Goal: Task Accomplishment & Management: Use online tool/utility

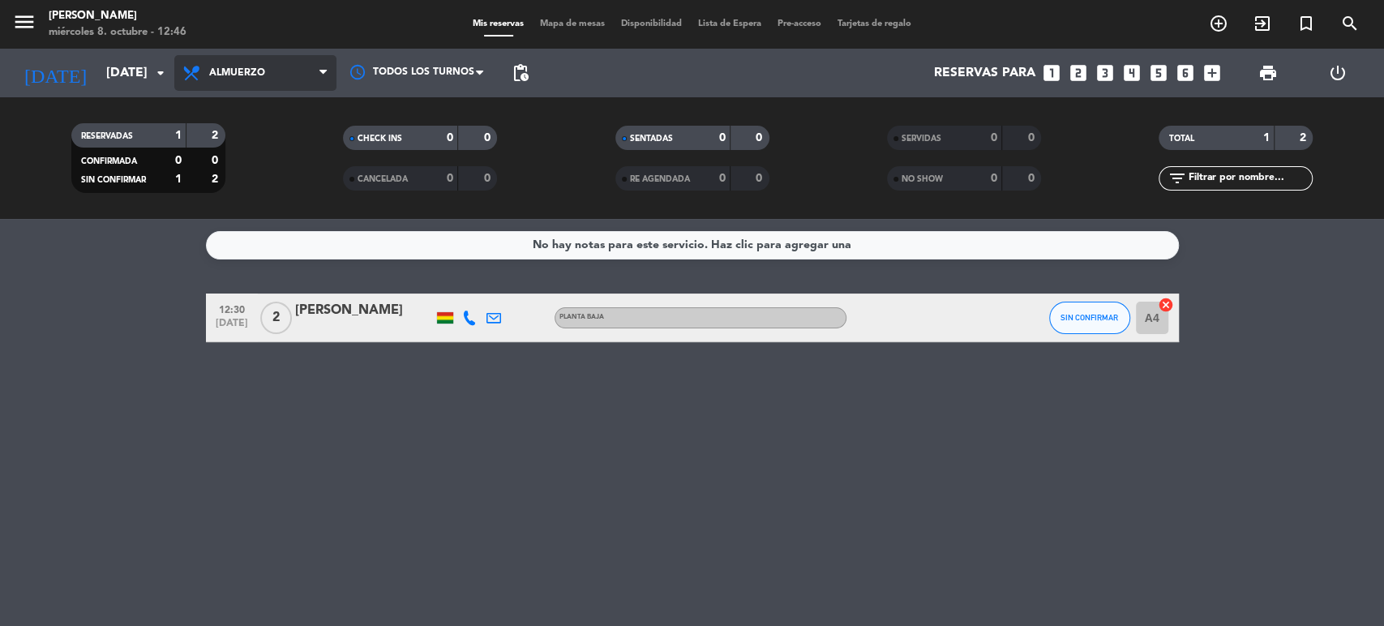
click at [251, 64] on span "Almuerzo" at bounding box center [255, 73] width 162 height 36
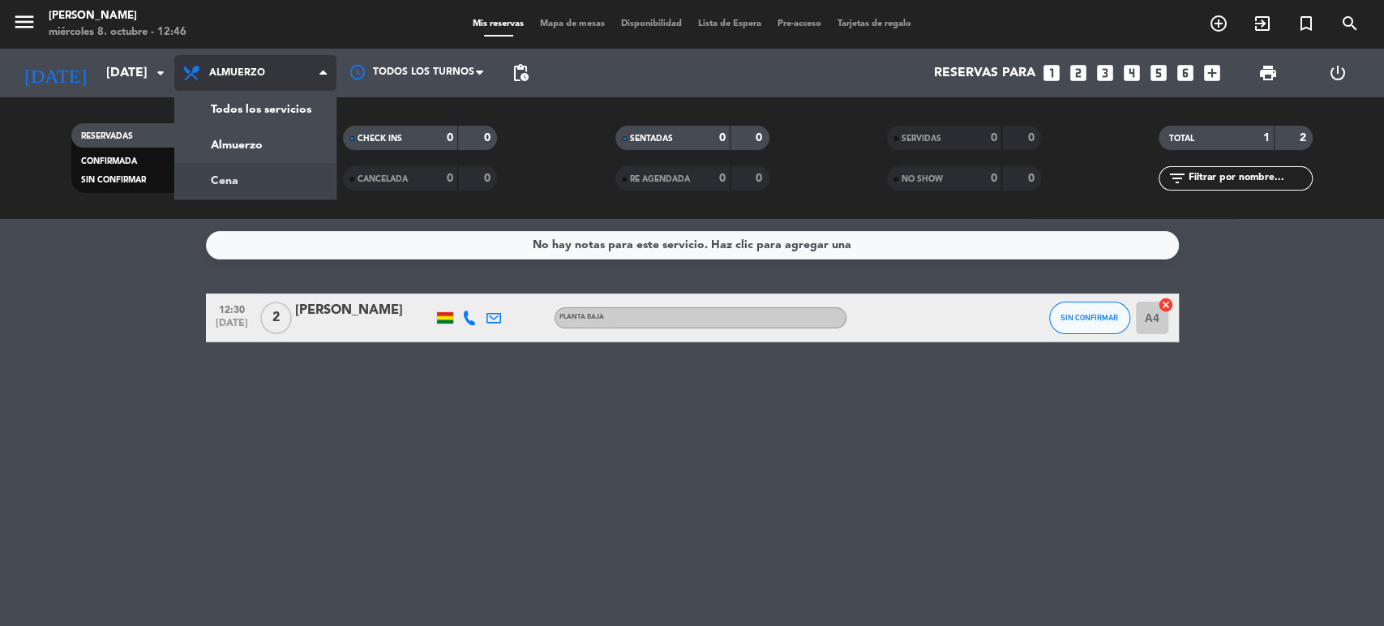
click at [242, 172] on div "menu [PERSON_NAME] [DATE] 8. octubre - 12:46 Mis reservas Mapa de mesas Disponi…" at bounding box center [692, 109] width 1384 height 219
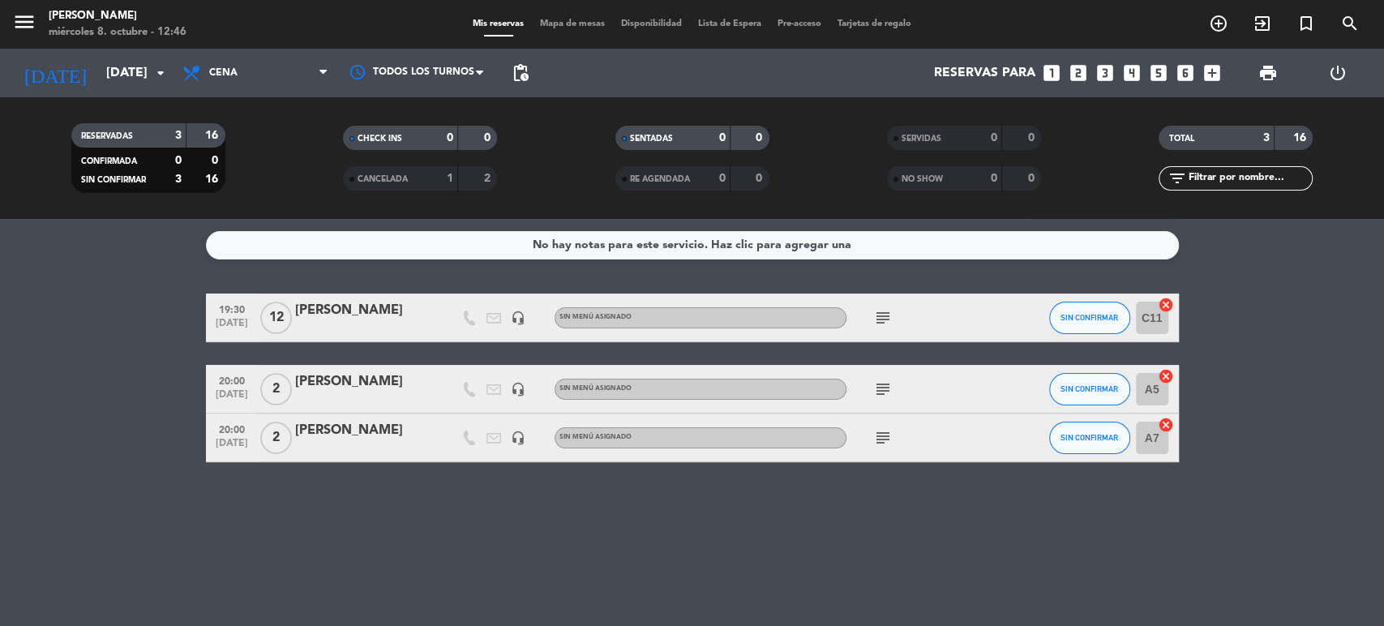
click at [881, 436] on icon "subject" at bounding box center [882, 437] width 19 height 19
click at [881, 385] on icon "subject" at bounding box center [882, 388] width 19 height 19
click at [1174, 375] on div "A5 cancel" at bounding box center [1154, 389] width 49 height 48
click at [1168, 375] on icon "cancel" at bounding box center [1166, 376] width 16 height 16
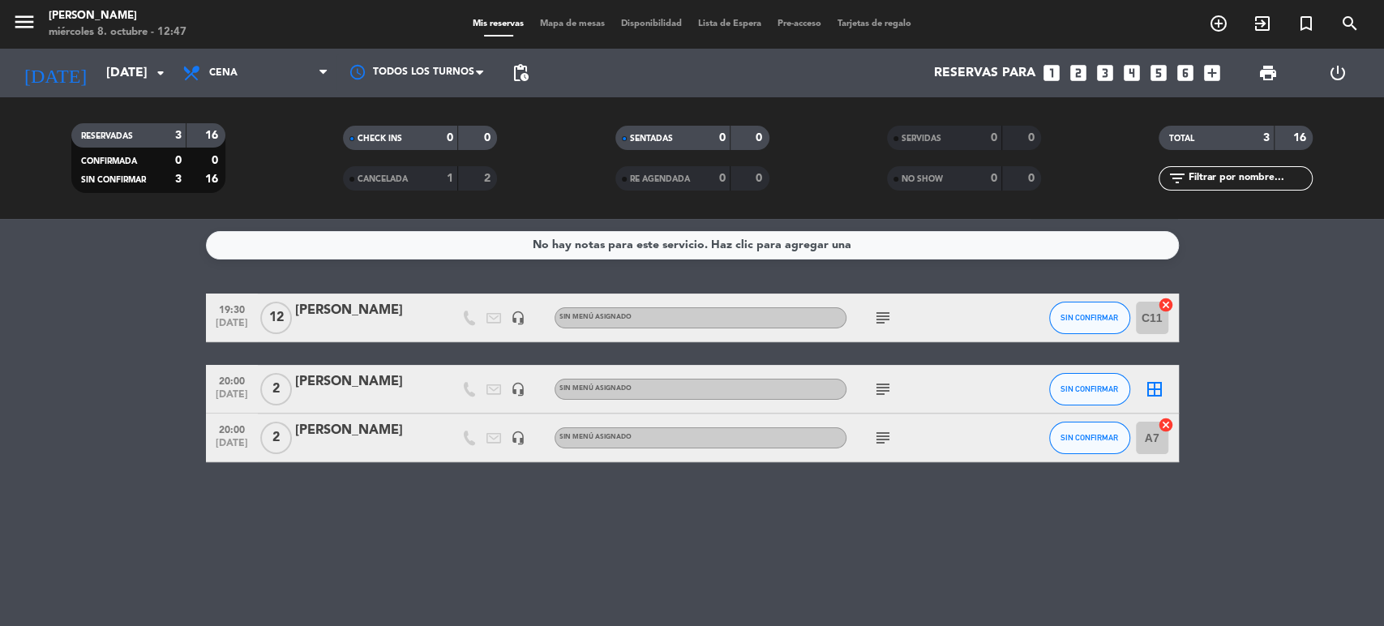
click at [1155, 387] on icon "border_all" at bounding box center [1154, 388] width 19 height 19
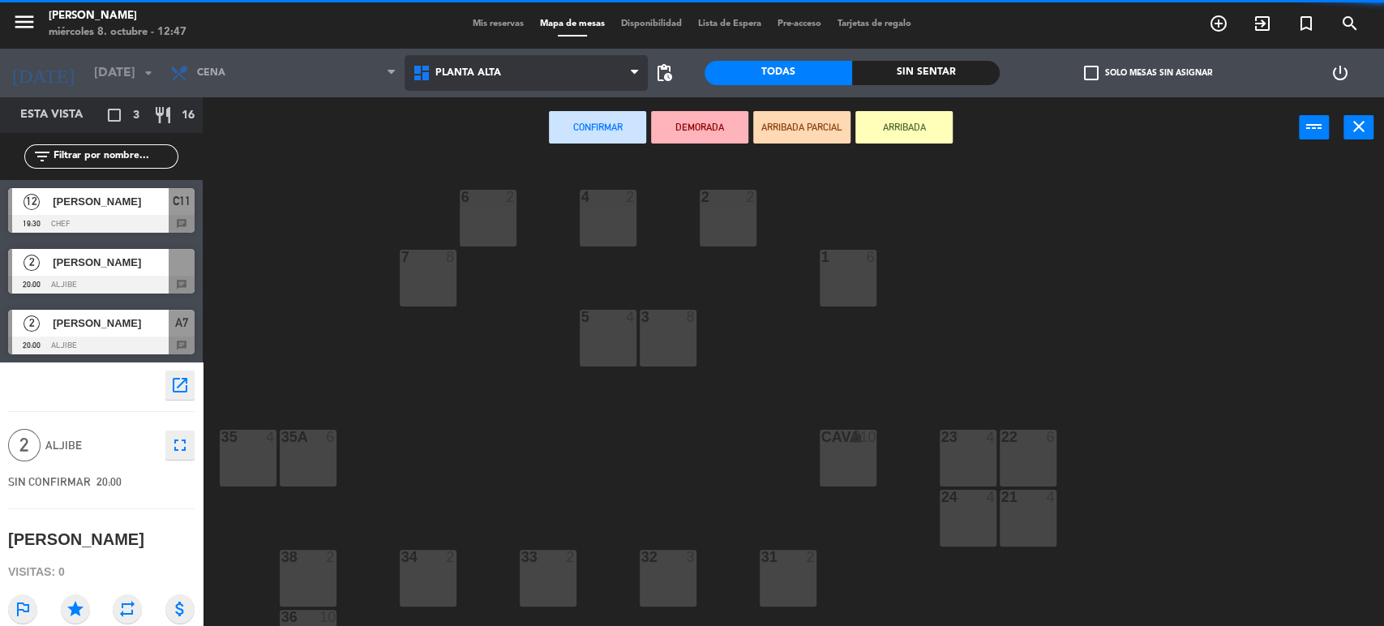
click at [463, 83] on span "Planta alta" at bounding box center [526, 73] width 242 height 36
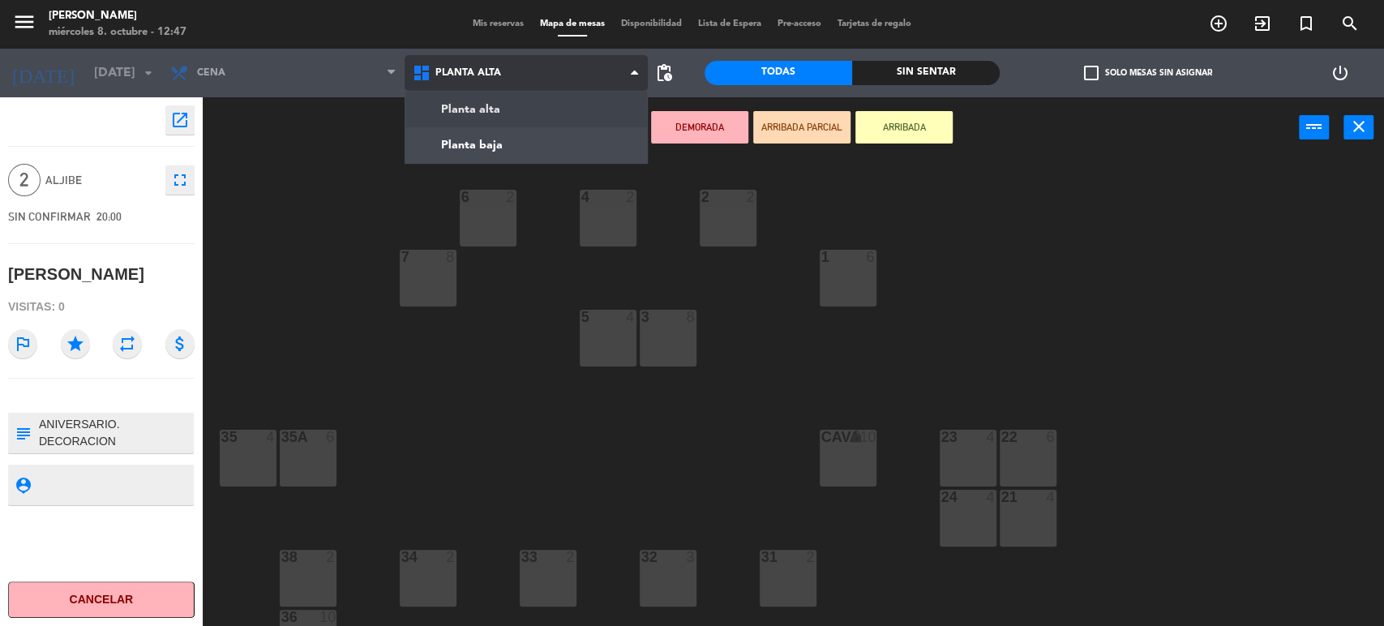
click at [463, 83] on span "Planta alta" at bounding box center [526, 73] width 242 height 36
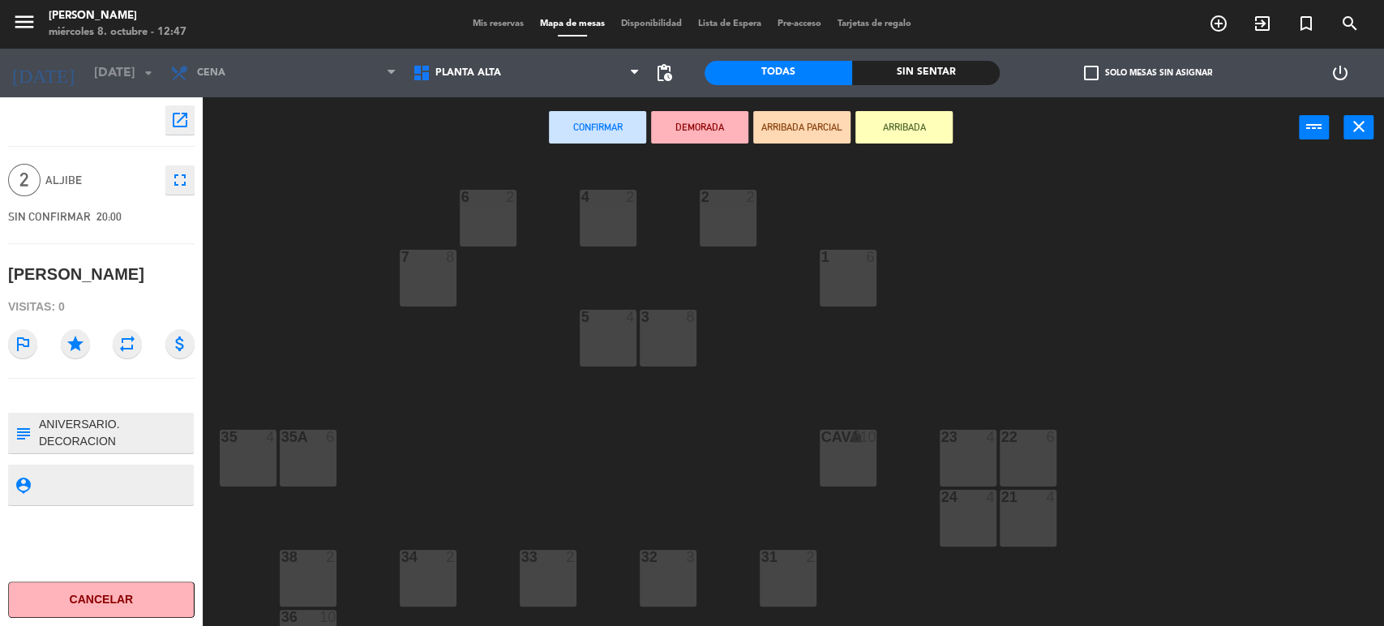
click at [671, 566] on div "32 3" at bounding box center [668, 578] width 57 height 57
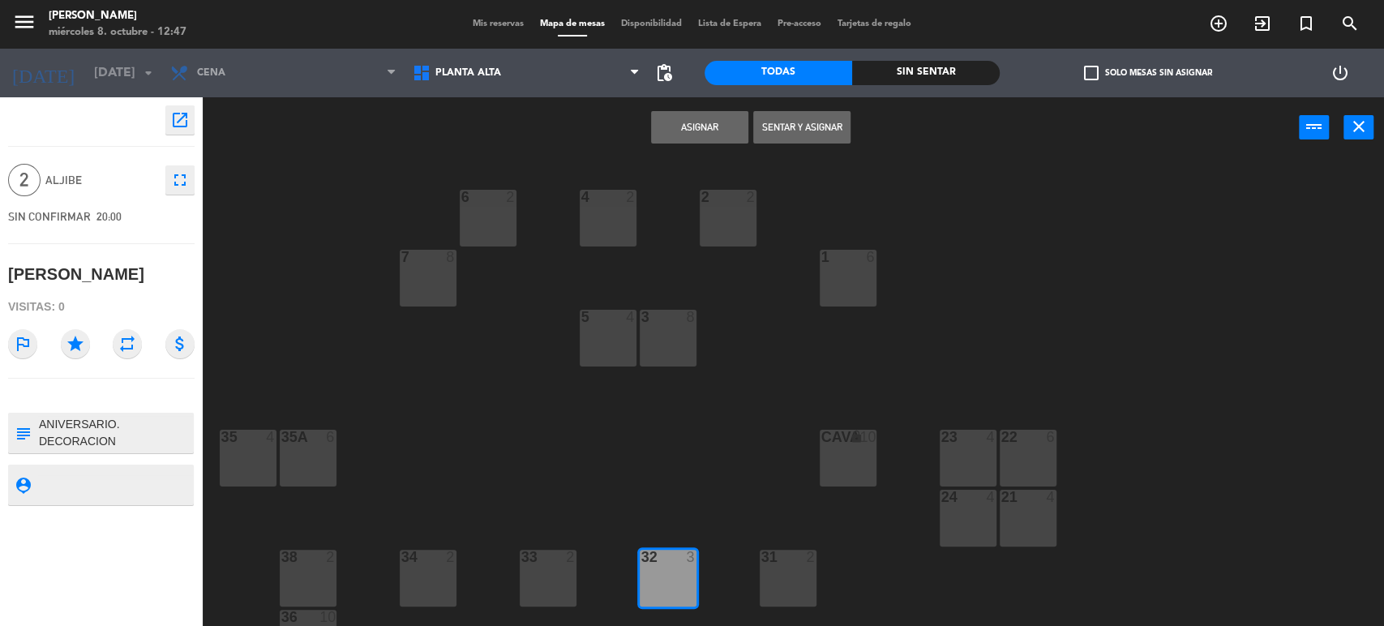
click at [703, 128] on button "Asignar" at bounding box center [699, 127] width 97 height 32
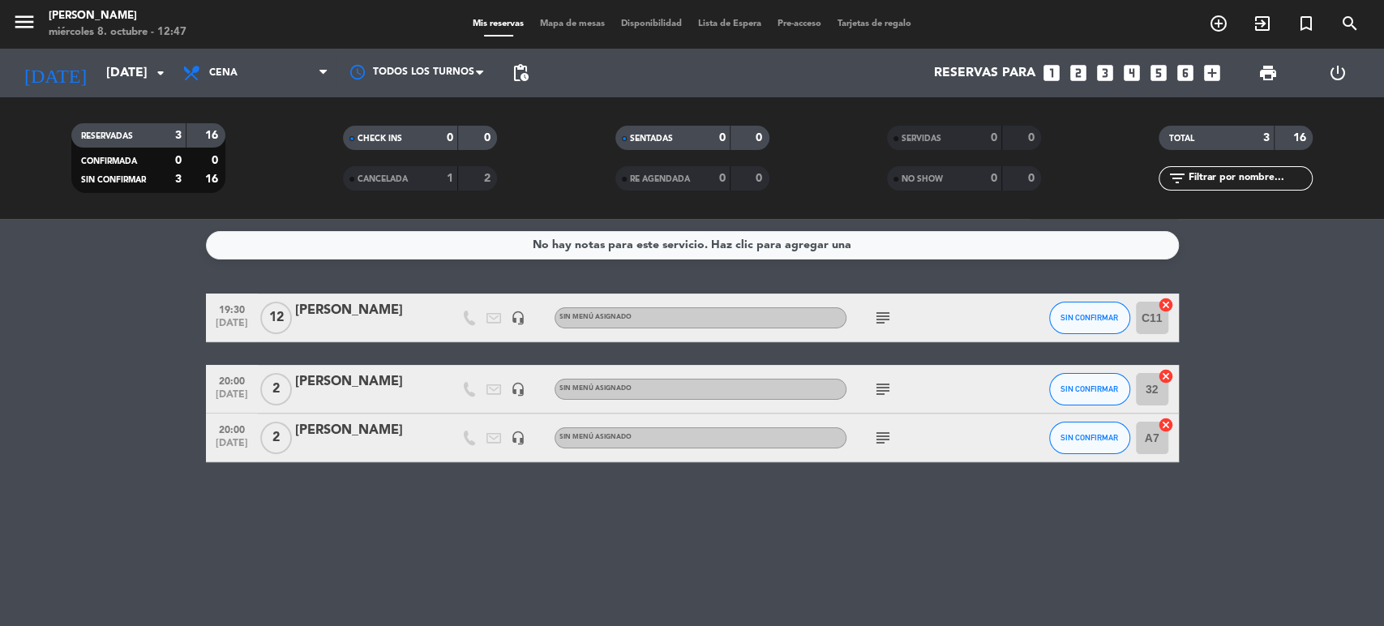
click at [1162, 425] on icon "cancel" at bounding box center [1166, 425] width 16 height 16
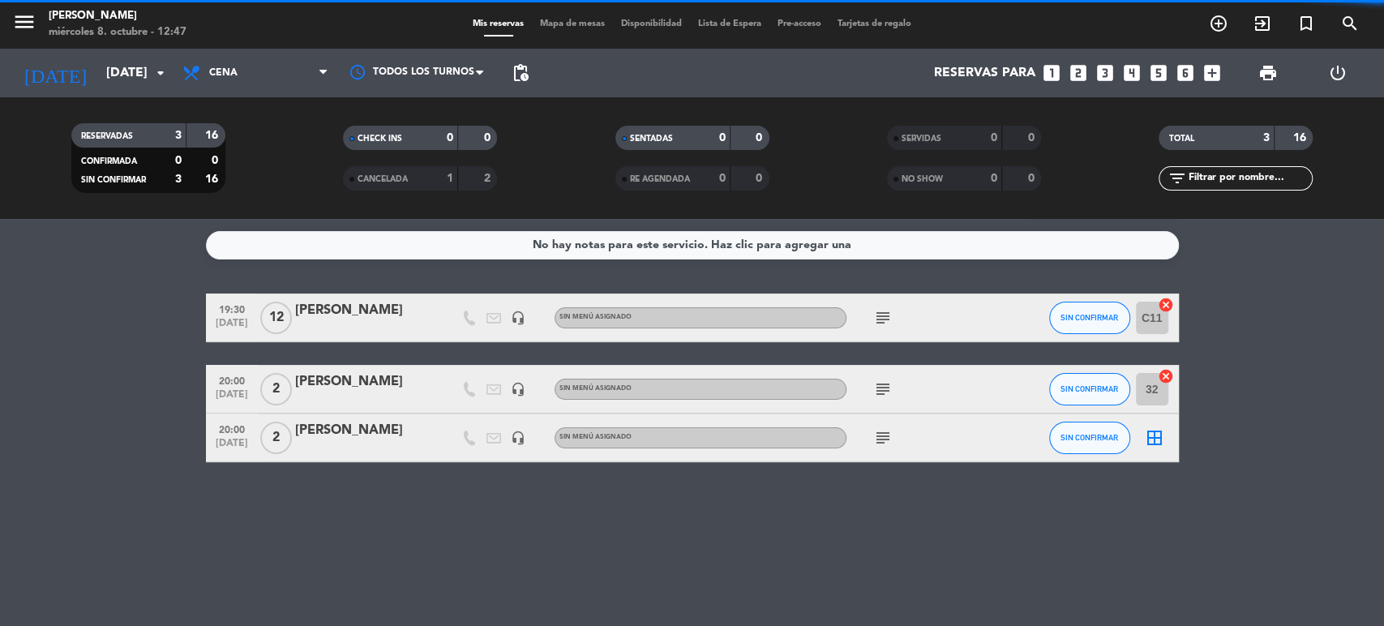
click at [1153, 433] on icon "border_all" at bounding box center [1154, 437] width 19 height 19
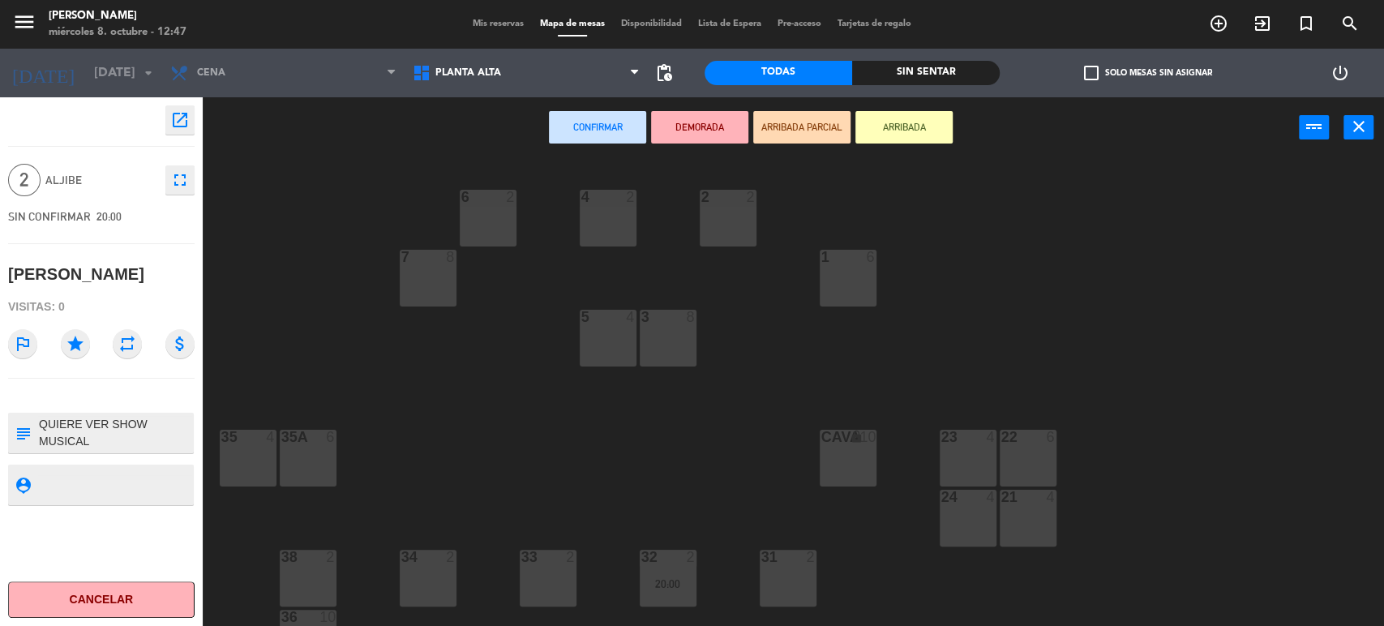
click at [570, 561] on div "2" at bounding box center [571, 557] width 10 height 15
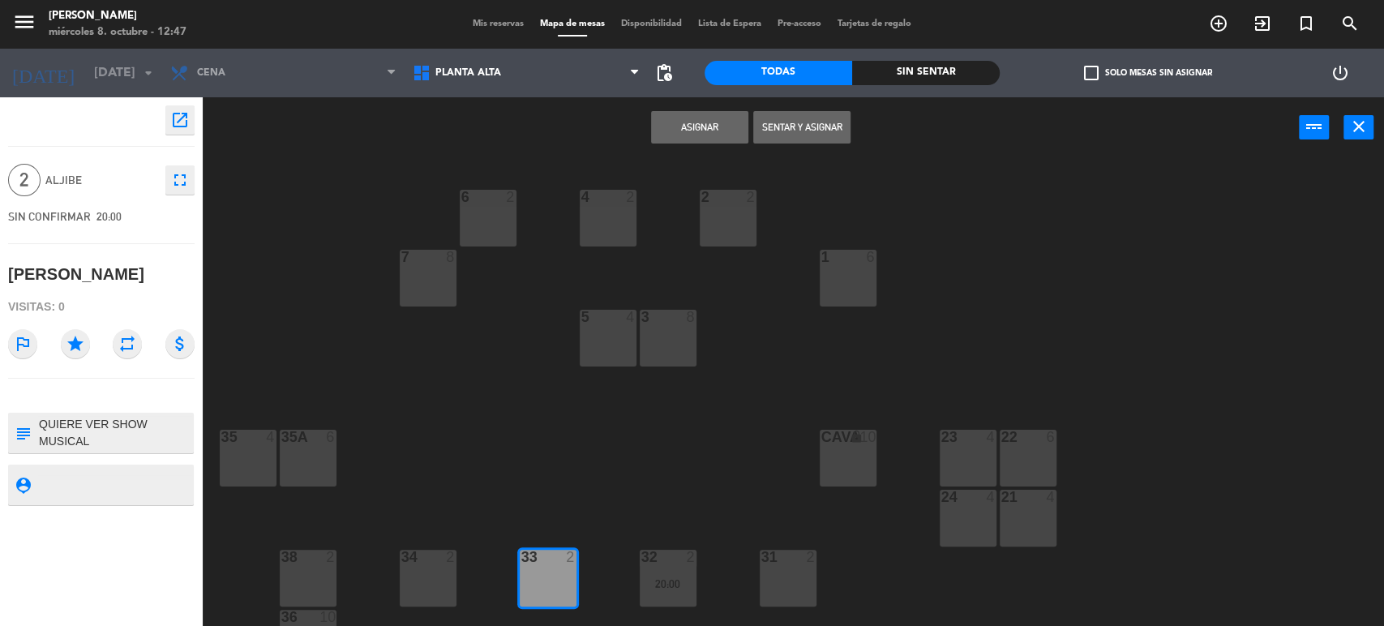
click at [701, 118] on button "Asignar" at bounding box center [699, 127] width 97 height 32
